Goal: Check status: Check status

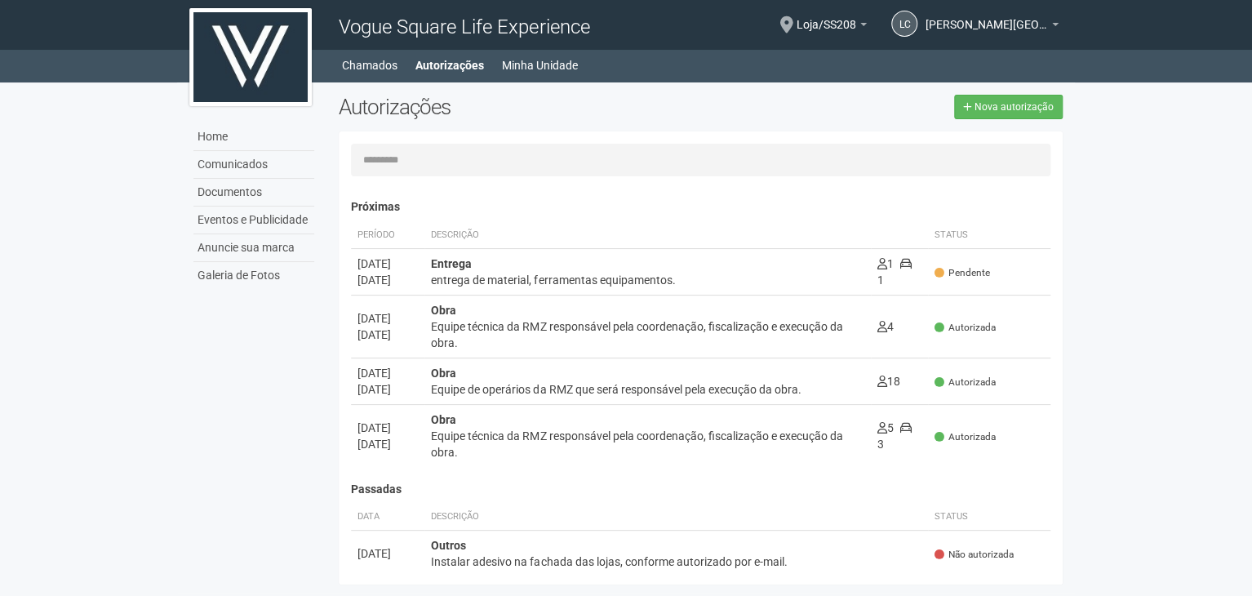
click at [445, 78] on div "Home Home Comunicados Documentos Eventos e Publicidade Anuncie sua marca Galeri…" at bounding box center [626, 66] width 1252 height 33
click at [445, 73] on link "Autorizações" at bounding box center [449, 65] width 69 height 23
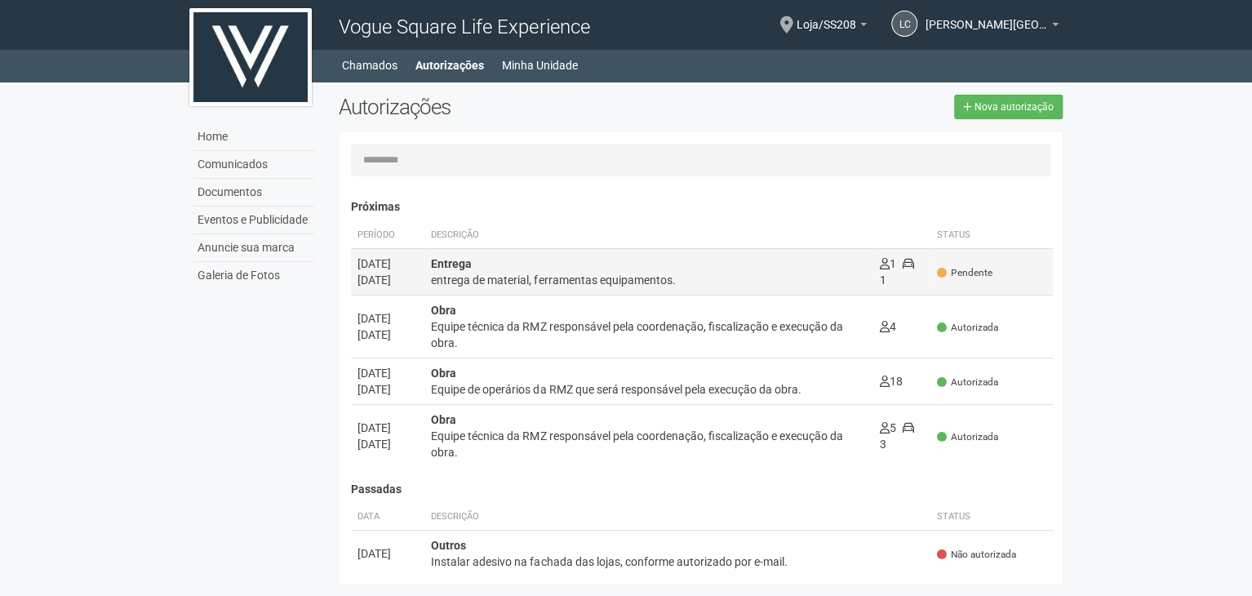
click at [520, 285] on div "entrega de material, ferramentas equipamentos." at bounding box center [648, 280] width 435 height 16
click at [520, 285] on div "Carregando... Nenhuma autorização foi solicitada Próximas Período Descrição Sta…" at bounding box center [707, 378] width 712 height 388
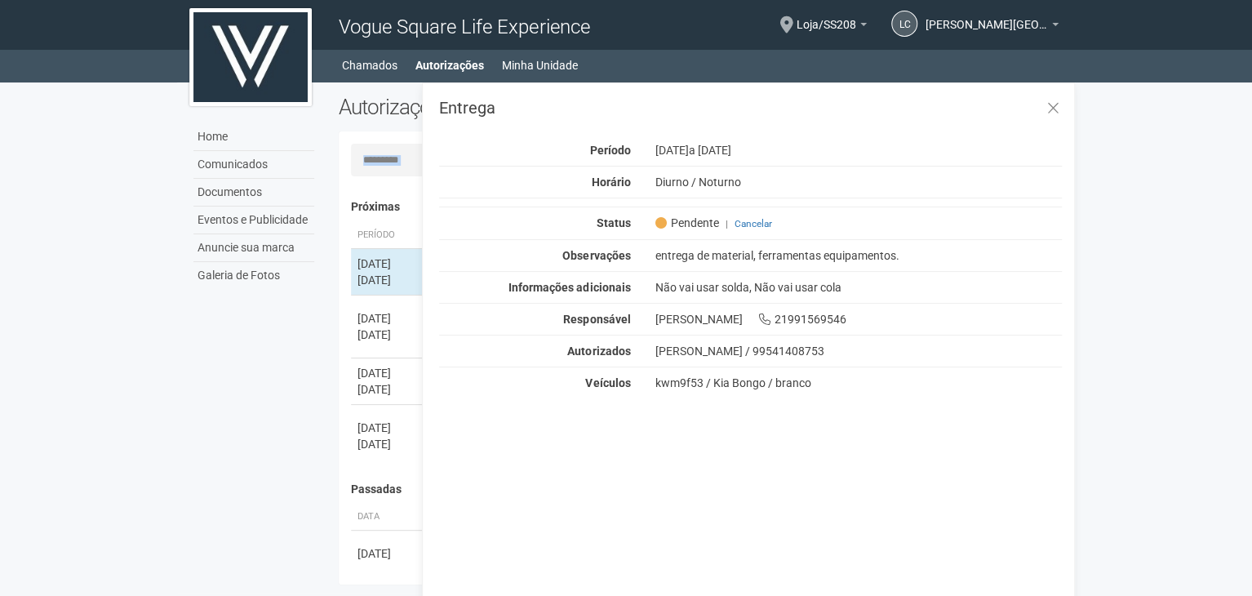
scroll to position [25, 0]
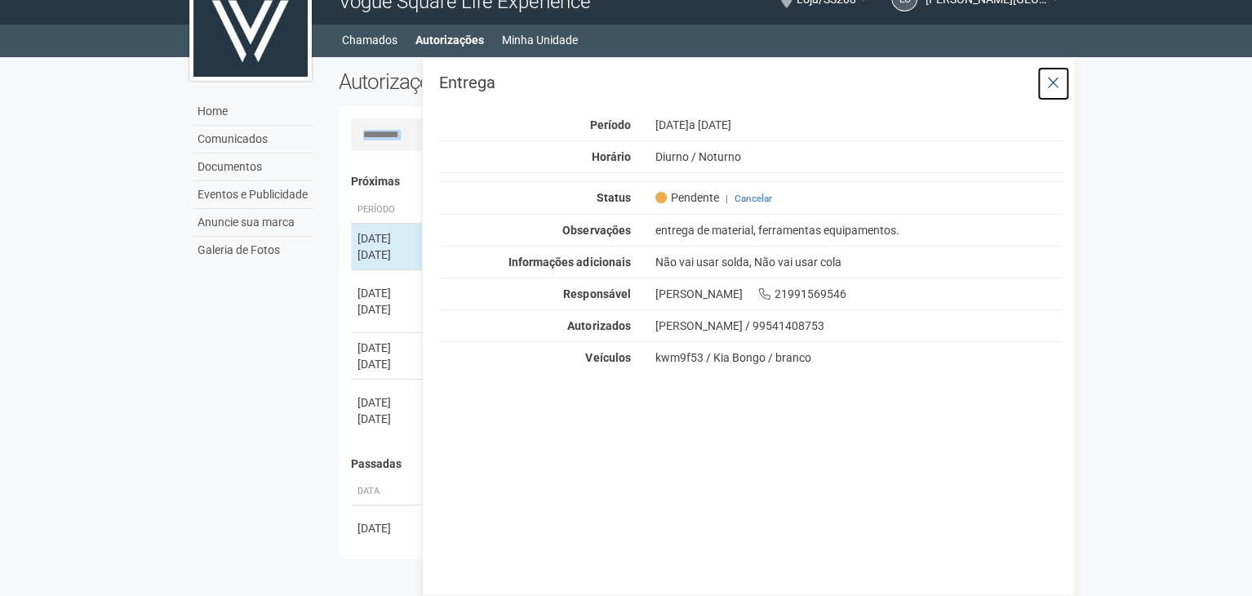
click at [1047, 87] on icon at bounding box center [1053, 83] width 12 height 16
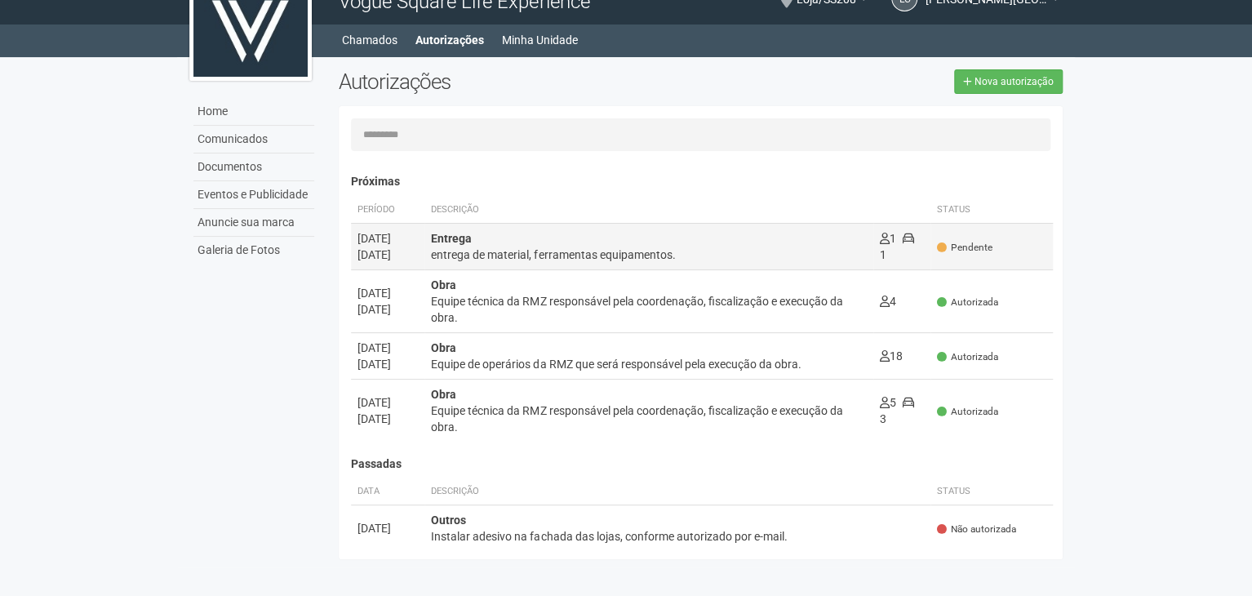
click at [480, 251] on div "entrega de material, ferramentas equipamentos." at bounding box center [648, 254] width 435 height 16
click at [480, 251] on div "Carregando... Nenhuma autorização foi solicitada Próximas Período Descrição Sta…" at bounding box center [707, 353] width 712 height 388
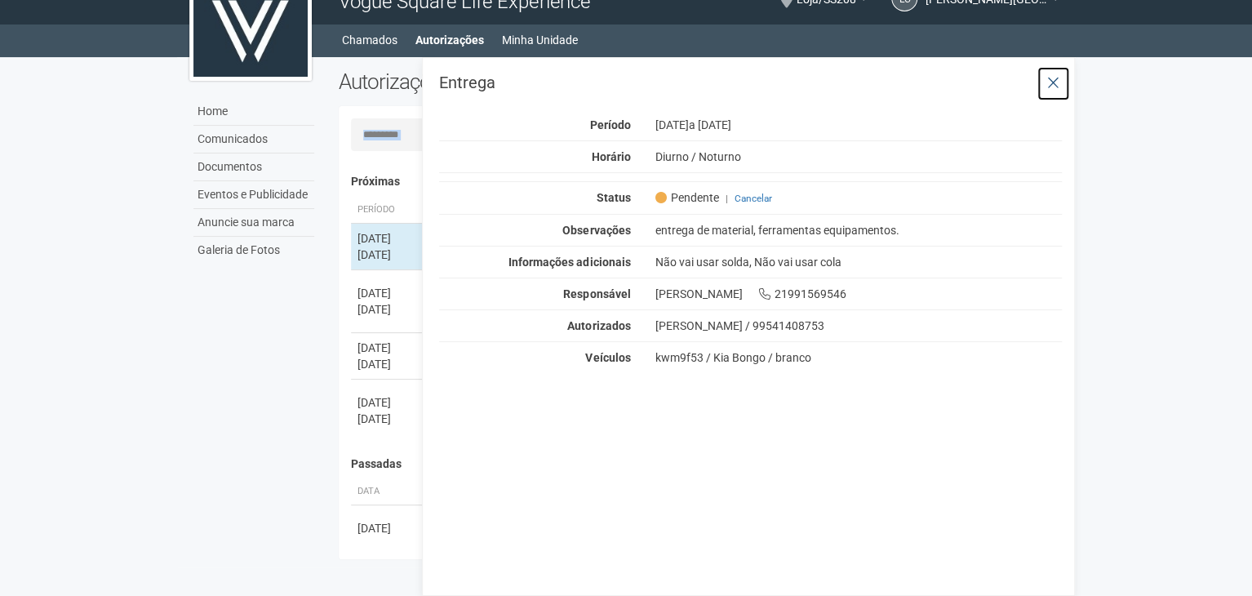
click at [1049, 91] on button at bounding box center [1052, 83] width 33 height 35
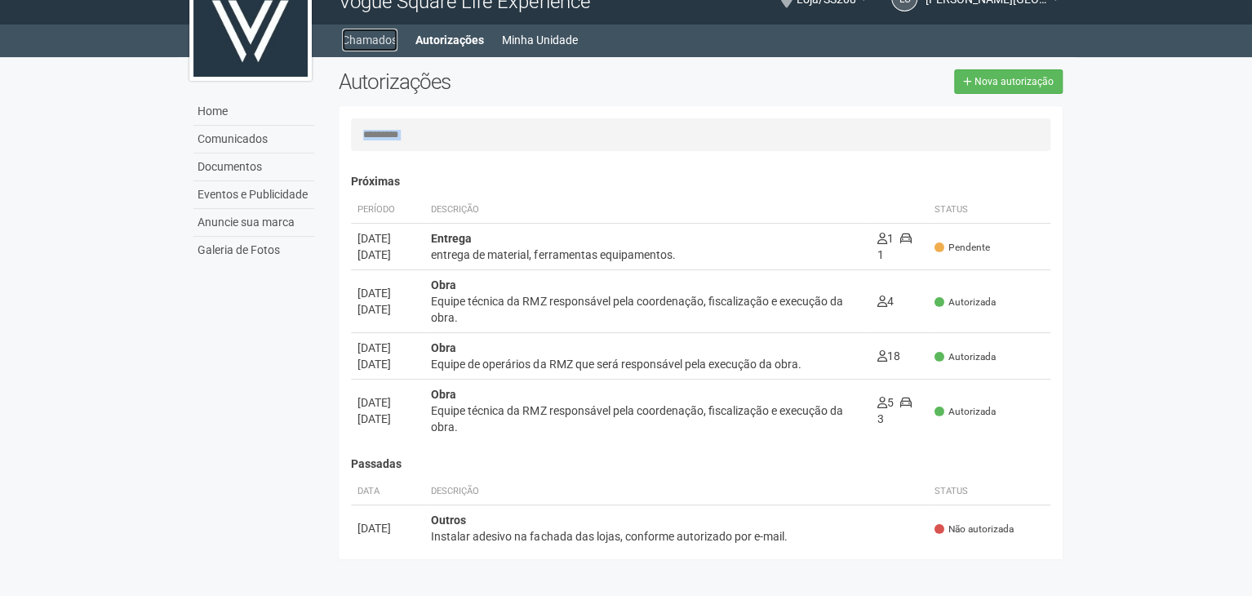
click at [370, 38] on link "Chamados" at bounding box center [369, 40] width 55 height 23
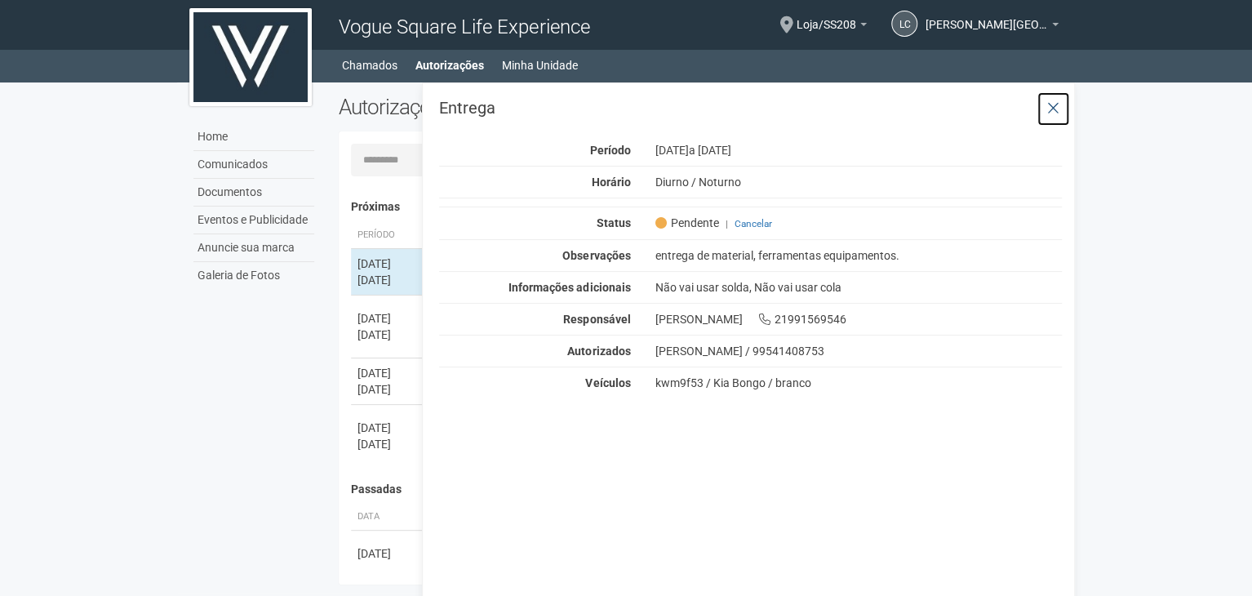
click at [1055, 113] on icon at bounding box center [1053, 108] width 12 height 16
click at [1055, 113] on div "Entrega Período 07/10/2025 a 10/10/2025 Horário Diurno / Noturno Status Pendent…" at bounding box center [748, 351] width 653 height 539
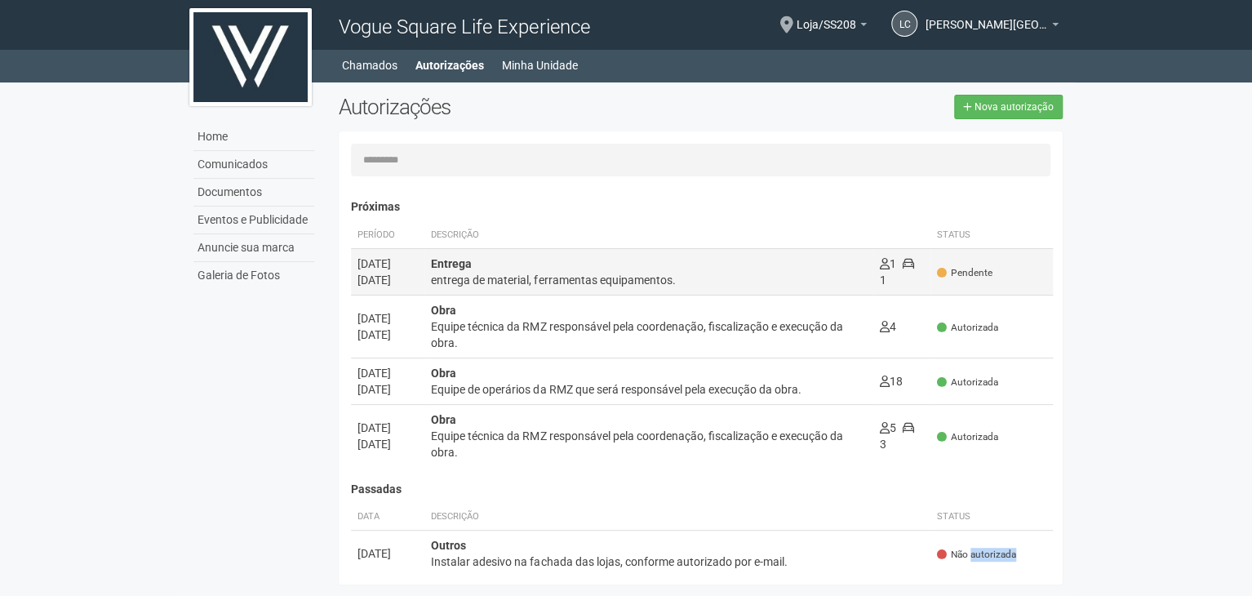
click at [570, 254] on td "Entrega entrega de material, ferramentas equipamentos. 1 1" at bounding box center [648, 271] width 448 height 47
click at [570, 254] on div "Carregando... Nenhuma autorização foi solicitada Próximas Período Descrição Sta…" at bounding box center [707, 378] width 712 height 388
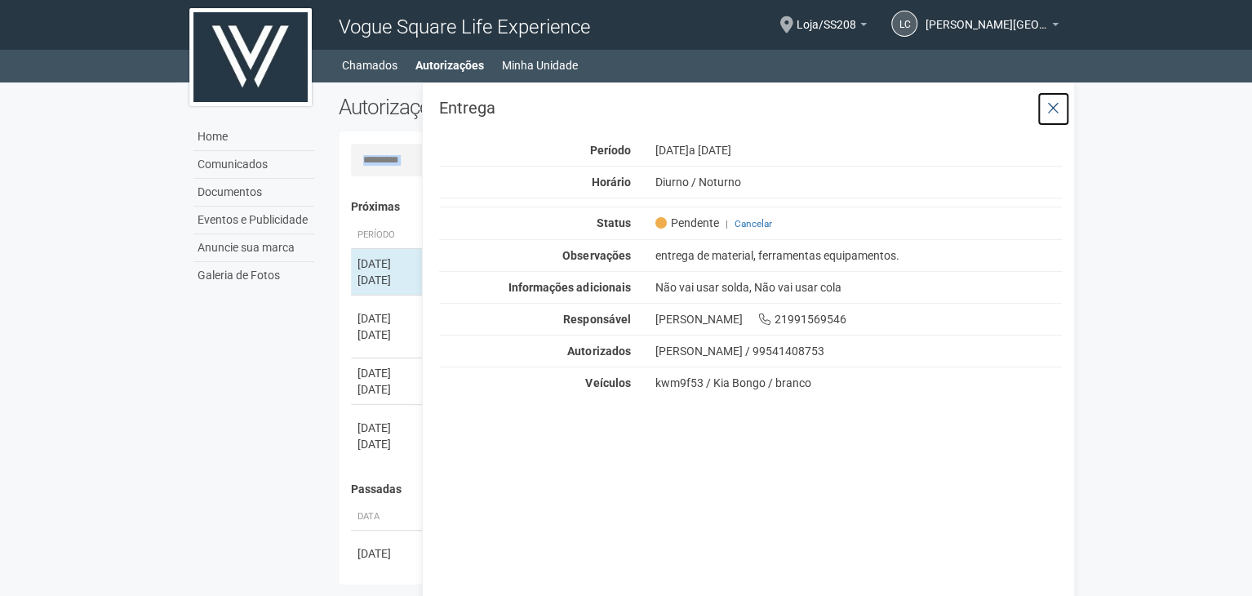
click at [1047, 107] on icon at bounding box center [1053, 108] width 12 height 16
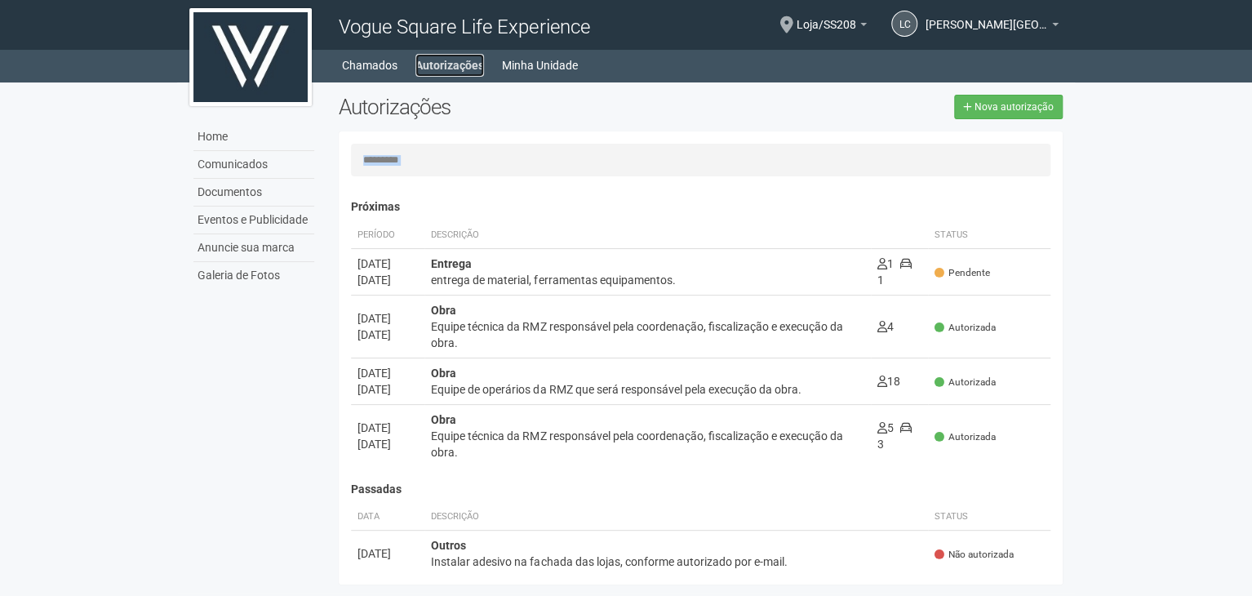
click at [428, 60] on link "Autorizações" at bounding box center [449, 65] width 69 height 23
click at [439, 56] on link "Autorizações" at bounding box center [449, 65] width 69 height 23
click at [990, 29] on span "[PERSON_NAME][GEOGRAPHIC_DATA]" at bounding box center [986, 16] width 122 height 29
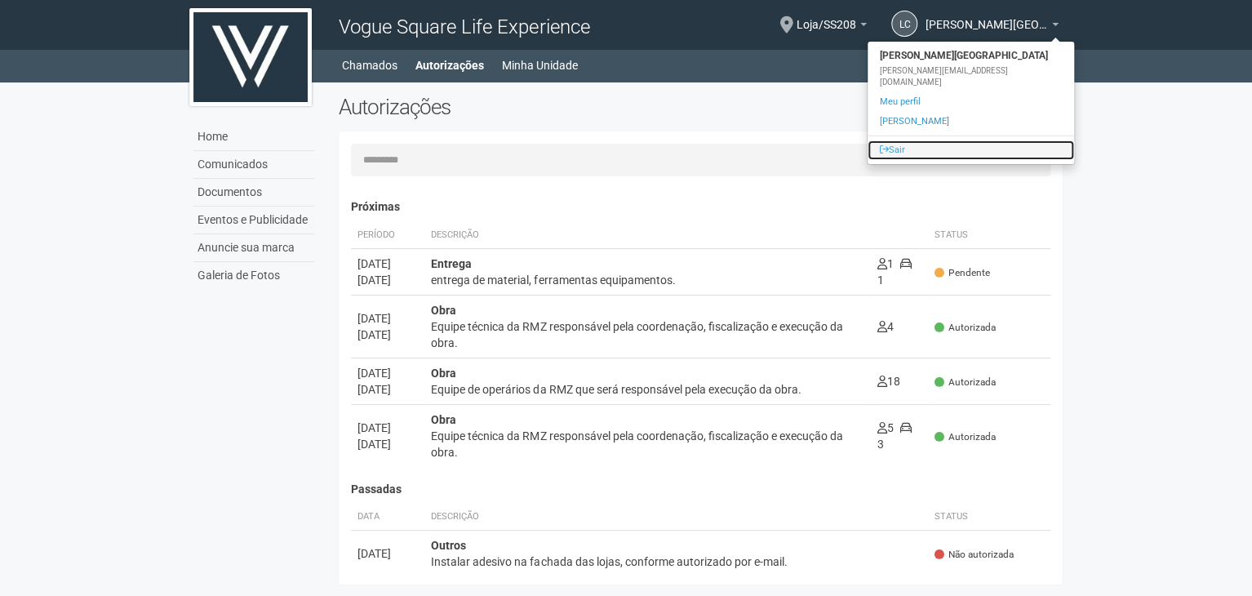
click at [942, 140] on link "Sair" at bounding box center [970, 150] width 206 height 20
